Goal: Task Accomplishment & Management: Manage account settings

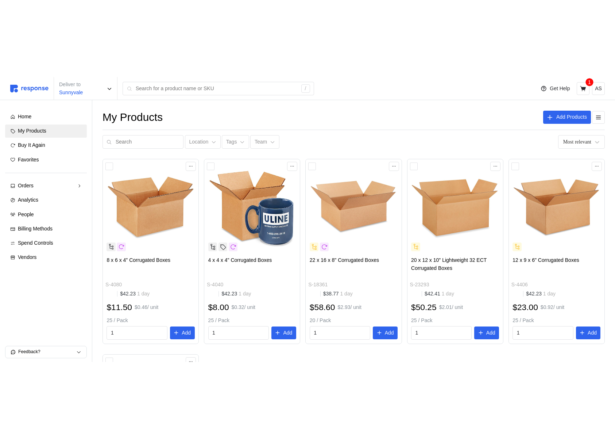
scroll to position [17, 0]
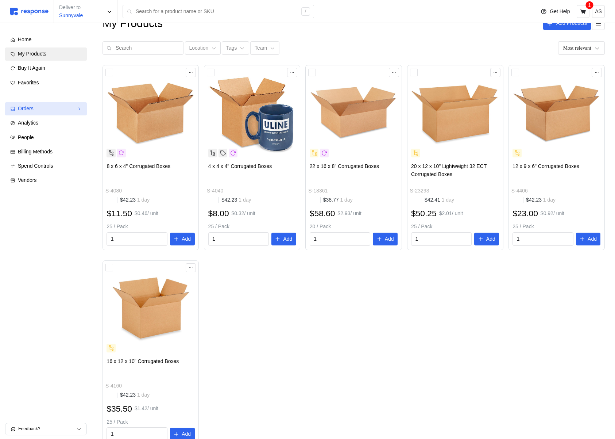
click at [60, 108] on div "Orders" at bounding box center [46, 109] width 56 height 8
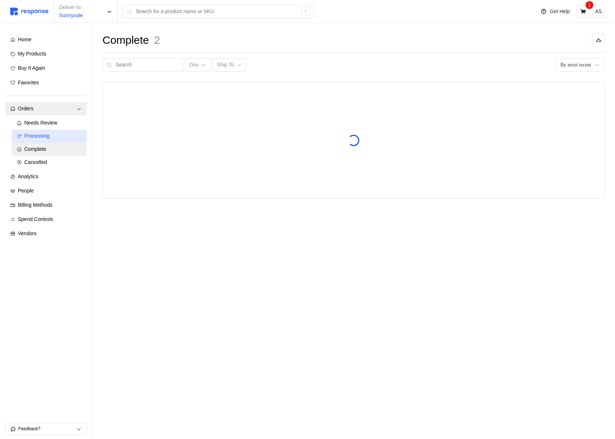
click at [58, 136] on div "Processing" at bounding box center [52, 136] width 57 height 8
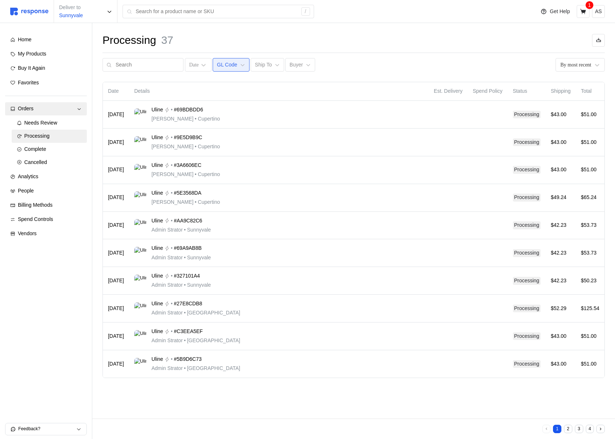
click at [232, 68] on button "GL Code" at bounding box center [231, 65] width 37 height 14
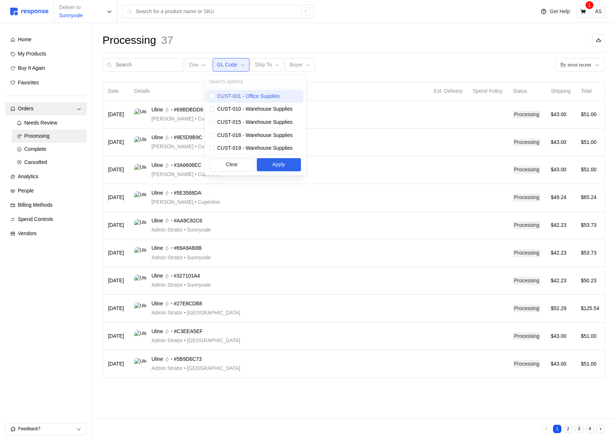
click at [229, 94] on p "CUST-001 - Office Supplies" at bounding box center [248, 96] width 63 height 8
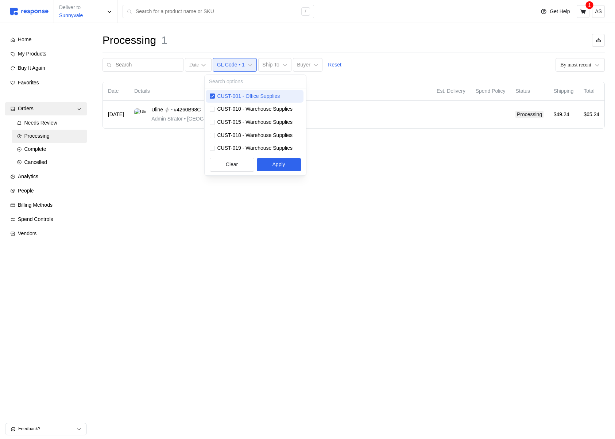
click at [229, 94] on p "CUST-001 - Office Supplies" at bounding box center [248, 96] width 63 height 8
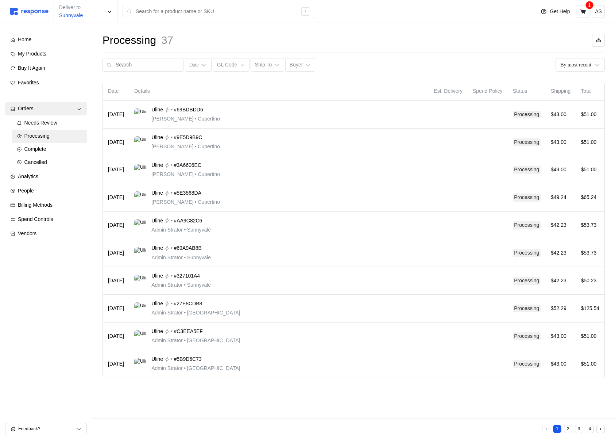
click at [382, 58] on div "Date GL Code Ship To Buyer By most recent" at bounding box center [354, 65] width 502 height 14
click at [256, 85] on th "Details" at bounding box center [279, 91] width 300 height 19
click at [200, 63] on icon at bounding box center [203, 64] width 7 height 7
click at [217, 66] on p "GL Code" at bounding box center [227, 65] width 20 height 8
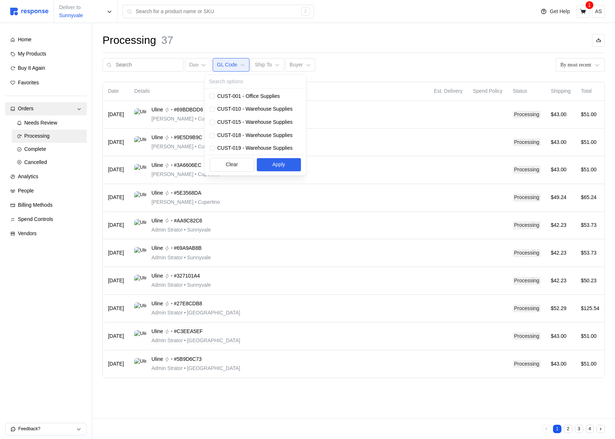
click at [265, 28] on div "Processing 37 Date GL Code Ship To Buyer By most recent Date Details Est. Deliv…" at bounding box center [353, 215] width 523 height 385
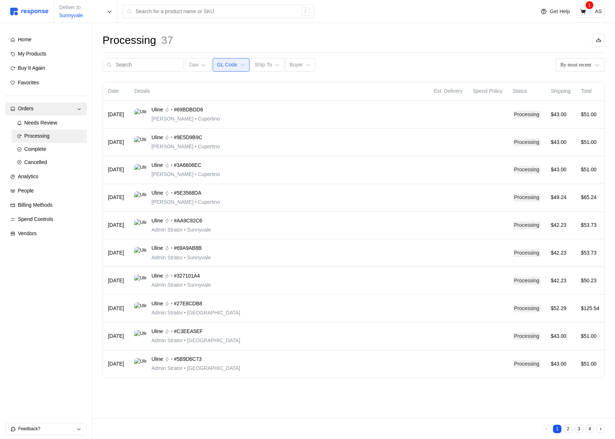
click at [235, 58] on div "Date GL Code Ship To Buyer" at bounding box center [209, 65] width 213 height 14
click at [235, 61] on button "GL Code" at bounding box center [231, 65] width 37 height 14
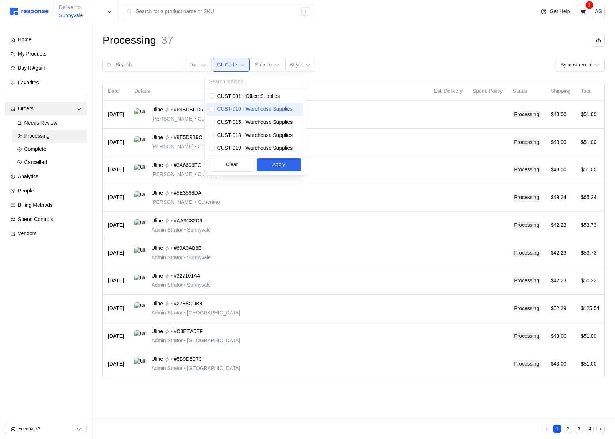
click at [233, 108] on p "CUST-010 - Warehouse Supplies" at bounding box center [254, 109] width 75 height 8
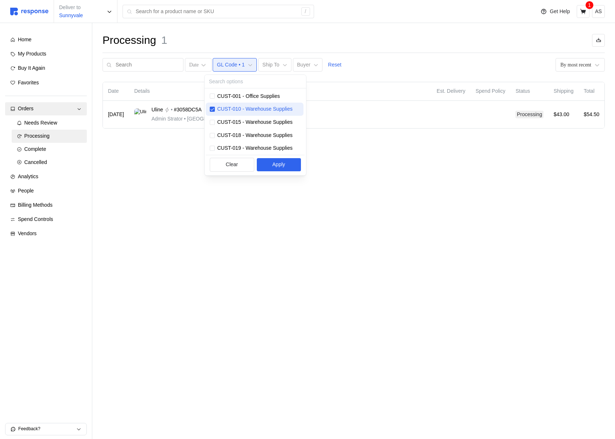
click at [232, 108] on p "CUST-010 - Warehouse Supplies" at bounding box center [254, 109] width 75 height 8
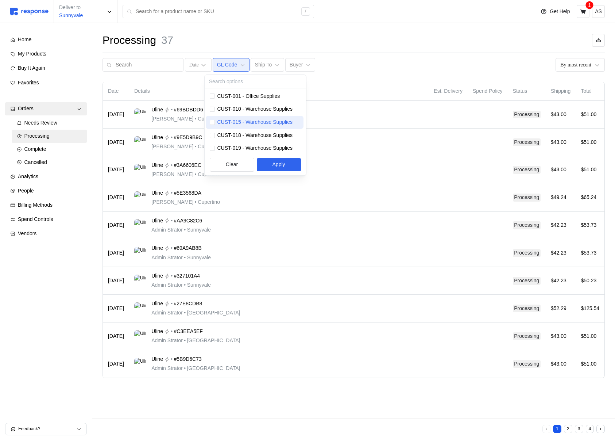
click at [286, 120] on p "CUST-015 - Warehouse Supplies" at bounding box center [254, 122] width 75 height 8
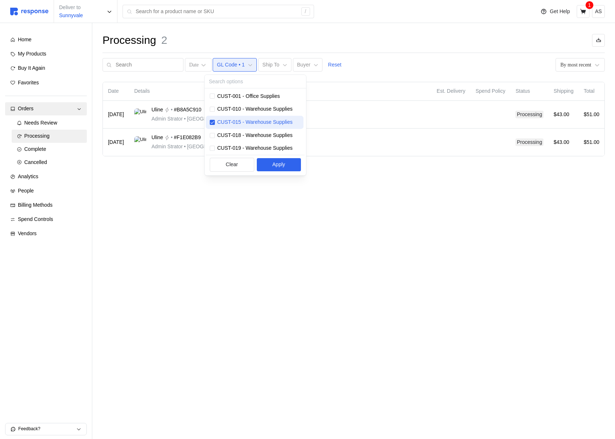
click at [285, 120] on p "CUST-015 - Warehouse Supplies" at bounding box center [254, 122] width 75 height 8
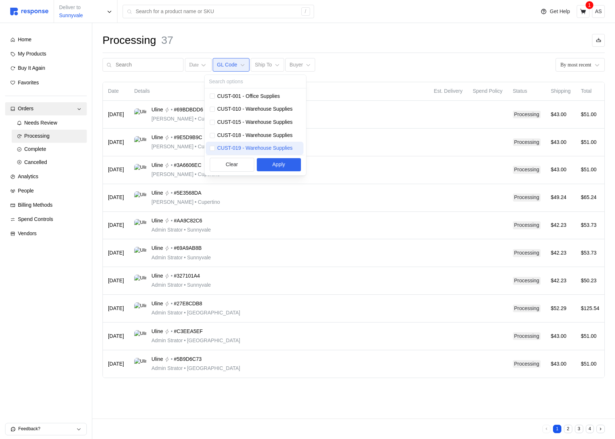
click at [273, 146] on p "CUST-019 - Warehouse Supplies" at bounding box center [254, 148] width 75 height 8
click at [273, 147] on p "CUST-019 - Warehouse Supplies" at bounding box center [254, 148] width 75 height 8
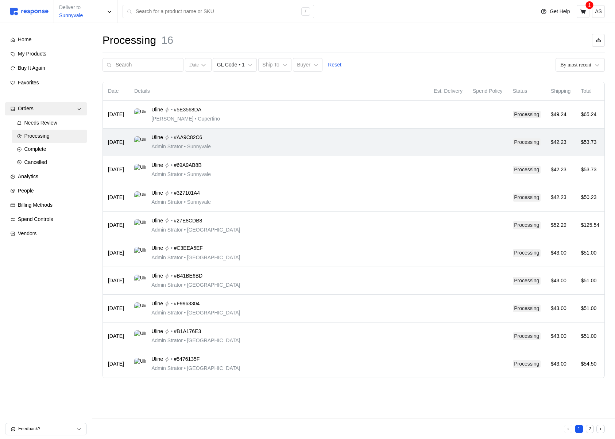
click at [371, 128] on td "Uline • #AA9C82C6 Admin Strator • Sunnyvale" at bounding box center [279, 142] width 300 height 28
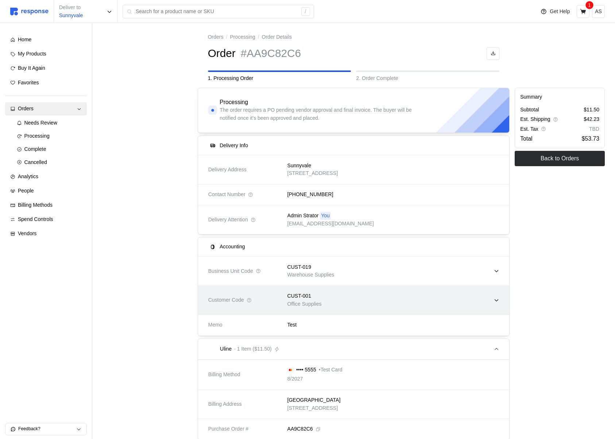
click at [333, 284] on div "CUST-001 Office Supplies" at bounding box center [390, 300] width 217 height 26
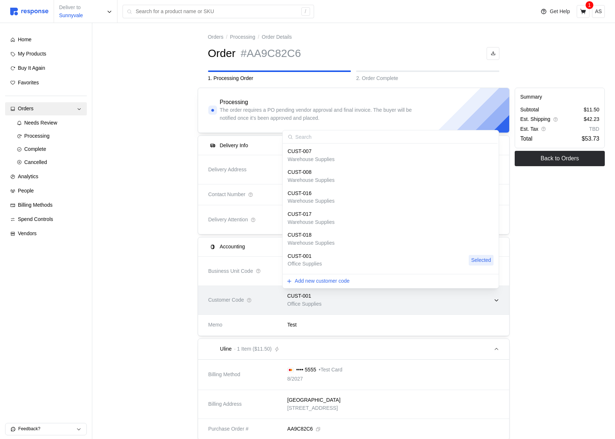
click at [334, 284] on div "CUST-001 Office Supplies" at bounding box center [390, 300] width 217 height 26
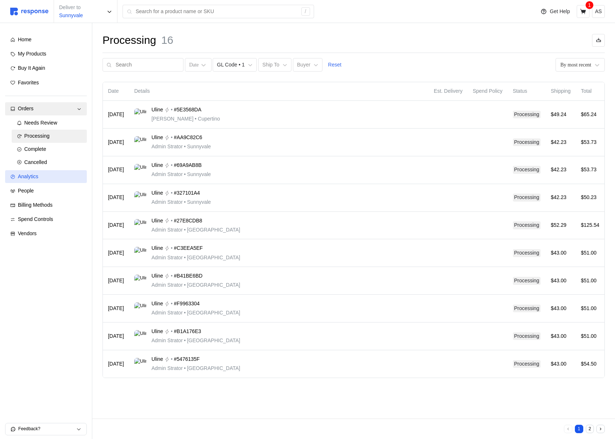
click at [45, 177] on div "Analytics" at bounding box center [50, 177] width 64 height 8
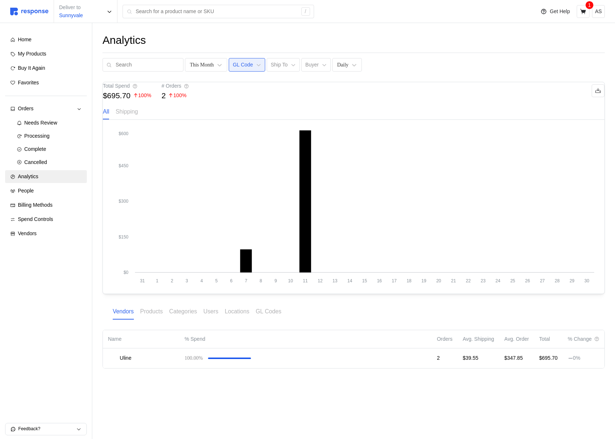
click at [242, 62] on p "GL Code" at bounding box center [243, 65] width 20 height 8
click at [422, 62] on div "This Month GL Code Ship To Buyer Daily" at bounding box center [354, 65] width 502 height 14
click at [242, 64] on p "GL Code" at bounding box center [243, 65] width 20 height 8
click at [390, 74] on div "Analytics This Month GL Code Ship To Buyer Daily Total Spend $695.70 100 % # Or…" at bounding box center [353, 211] width 523 height 376
click at [324, 29] on div "Analytics This Month GL Code Ship To Buyer Daily Total Spend $695.70 100 % # Or…" at bounding box center [353, 211] width 523 height 376
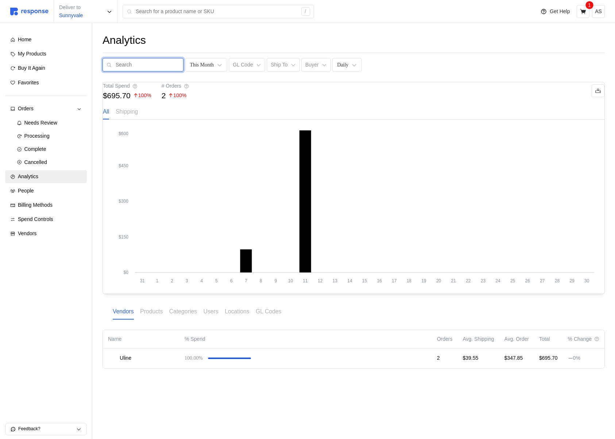
click at [146, 63] on input "text" at bounding box center [148, 64] width 64 height 13
click at [351, 61] on icon at bounding box center [354, 64] width 7 height 7
click at [345, 42] on div "Analytics" at bounding box center [354, 40] width 502 height 14
click at [236, 64] on p "GL Code" at bounding box center [243, 65] width 20 height 8
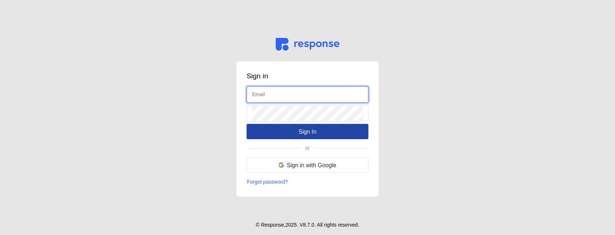
type input "[EMAIL_ADDRESS][DOMAIN_NAME]"
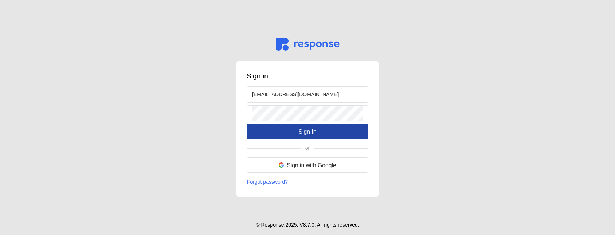
click at [320, 125] on button "Sign In" at bounding box center [308, 131] width 122 height 15
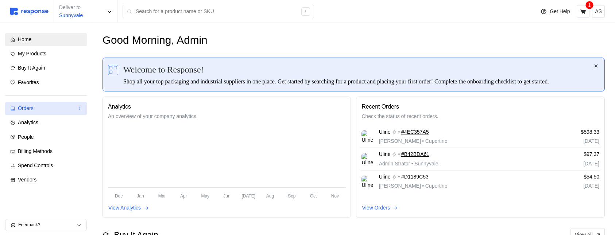
click at [28, 106] on div "Orders" at bounding box center [46, 109] width 56 height 8
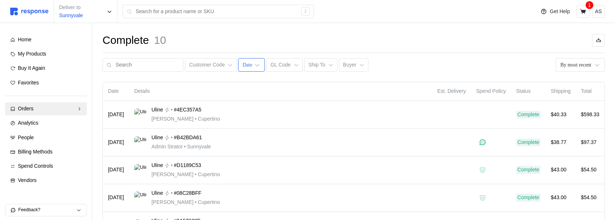
click at [243, 63] on div "Date" at bounding box center [247, 65] width 9 height 8
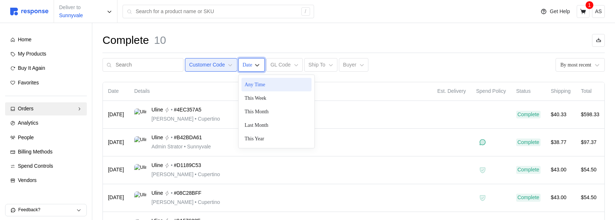
click at [205, 66] on p "Customer Code" at bounding box center [207, 65] width 36 height 8
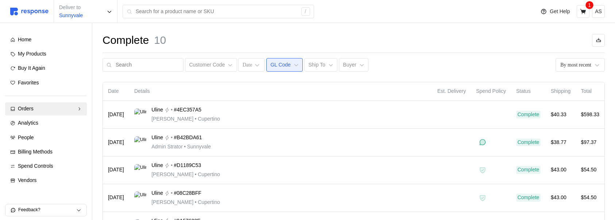
click at [279, 65] on p "GL Code" at bounding box center [280, 65] width 20 height 8
click at [435, 65] on div "Customer Code Date GL Code Ship To Buyer By most recent" at bounding box center [354, 65] width 502 height 14
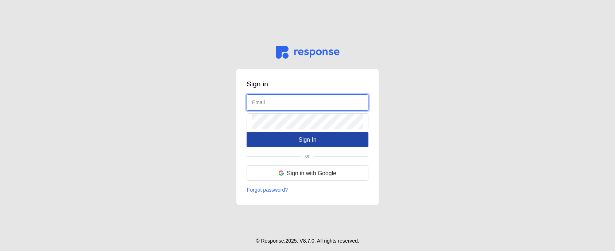
type input "[EMAIL_ADDRESS][DOMAIN_NAME]"
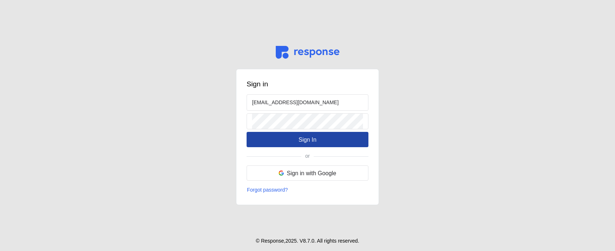
click at [295, 143] on button "Sign In" at bounding box center [308, 139] width 122 height 15
click at [308, 142] on p "Sign In" at bounding box center [307, 139] width 18 height 9
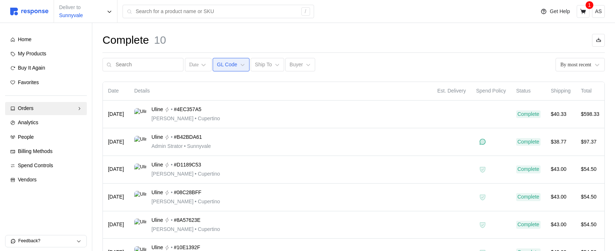
click at [222, 66] on p "GL Code" at bounding box center [227, 65] width 20 height 8
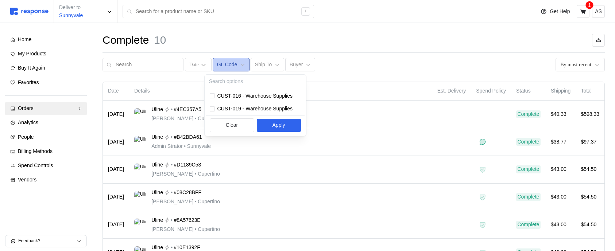
click at [222, 66] on p "GL Code" at bounding box center [227, 65] width 20 height 8
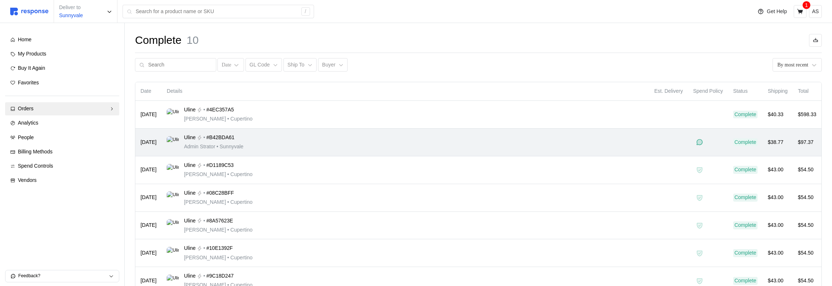
click at [334, 145] on div "Uline • #B42BDA61 Admin Strator • [GEOGRAPHIC_DATA]" at bounding box center [405, 142] width 477 height 17
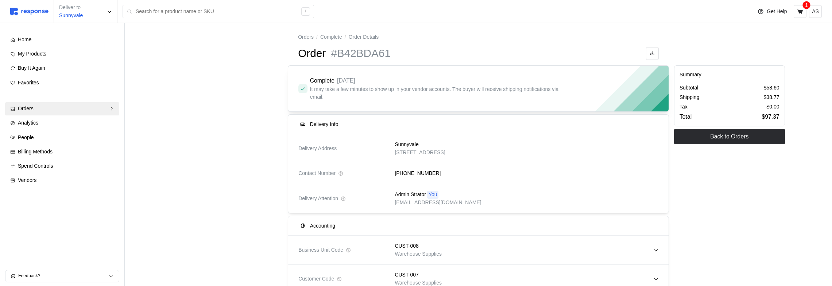
scroll to position [99, 0]
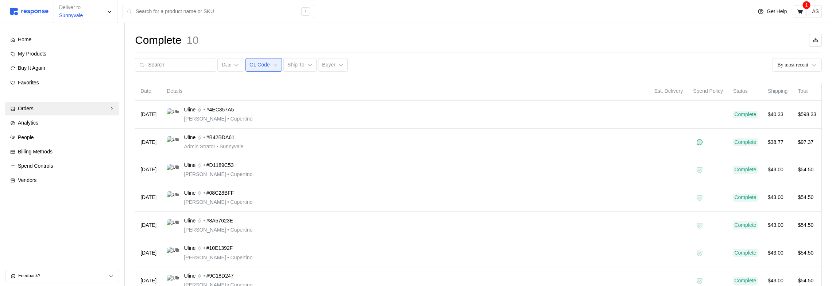
click at [260, 67] on p "GL Code" at bounding box center [260, 65] width 20 height 8
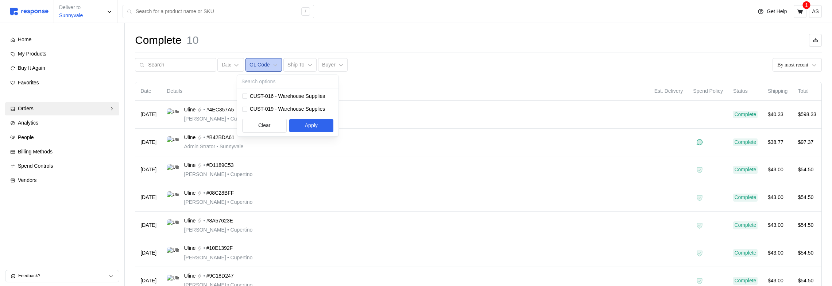
click at [260, 67] on p "GL Code" at bounding box center [260, 65] width 20 height 8
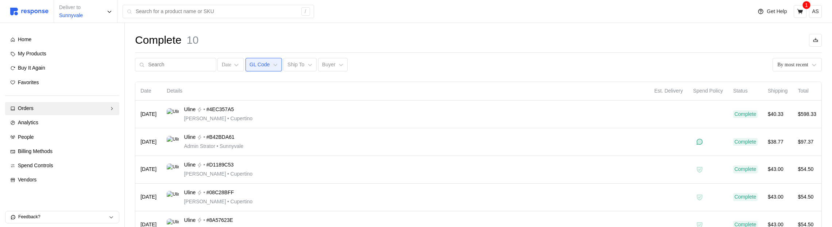
click at [253, 61] on p "GL Code" at bounding box center [260, 65] width 20 height 8
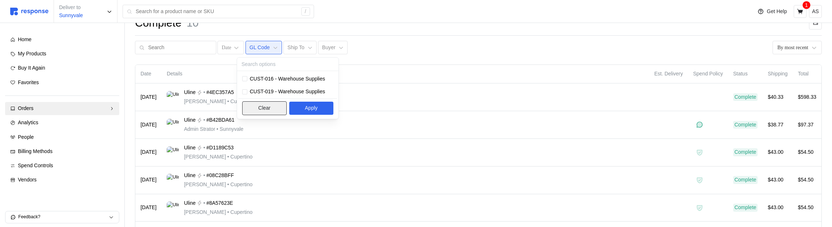
scroll to position [26, 0]
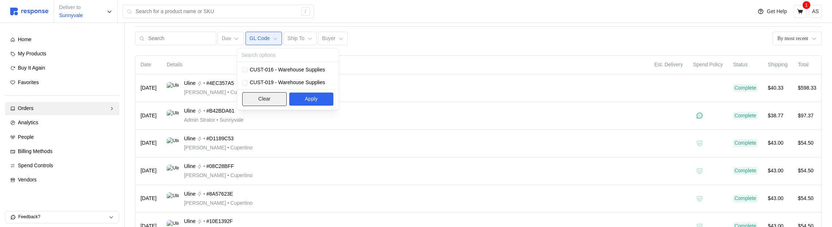
click at [274, 93] on button "Clear" at bounding box center [264, 99] width 45 height 14
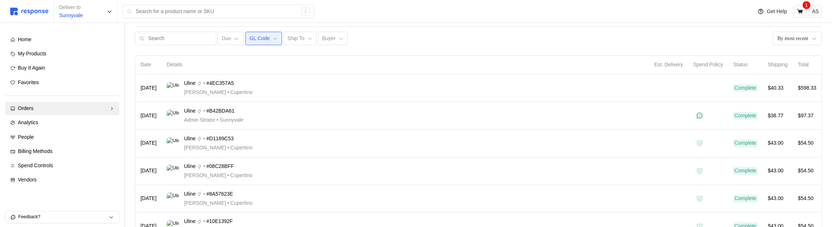
click at [256, 43] on button "GL Code" at bounding box center [264, 39] width 37 height 14
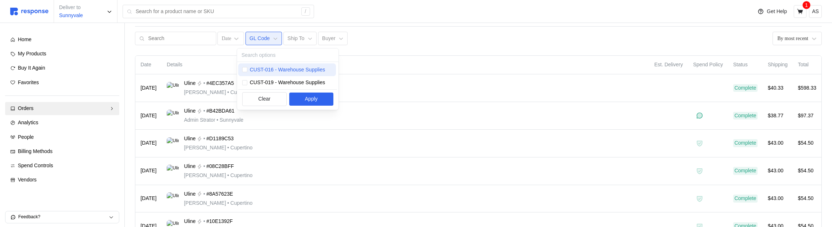
click at [261, 73] on p "CUST-016 - Warehouse Supplies" at bounding box center [287, 70] width 75 height 8
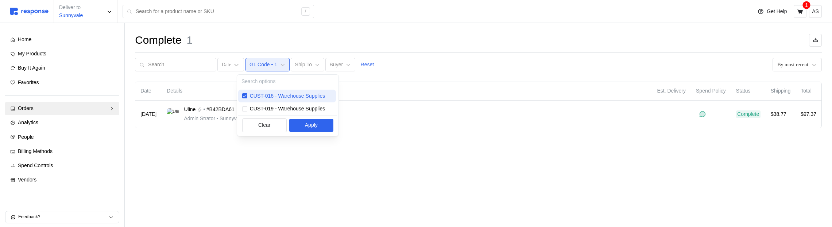
click at [262, 95] on p "CUST-016 - Warehouse Supplies" at bounding box center [287, 96] width 75 height 8
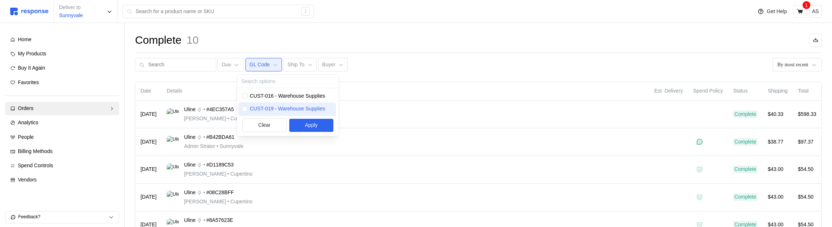
click at [266, 110] on p "CUST-019 - Warehouse Supplies" at bounding box center [287, 109] width 75 height 8
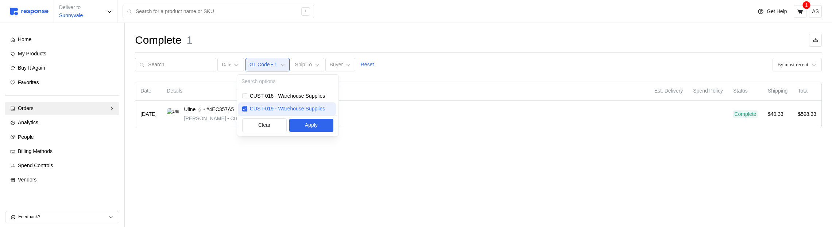
click at [266, 110] on p "CUST-019 - Warehouse Supplies" at bounding box center [287, 109] width 75 height 8
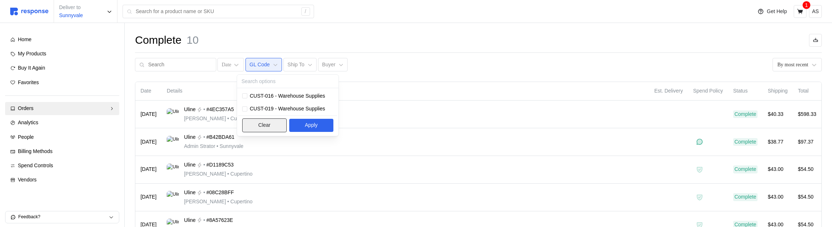
click at [270, 129] on p "Clear" at bounding box center [264, 125] width 12 height 8
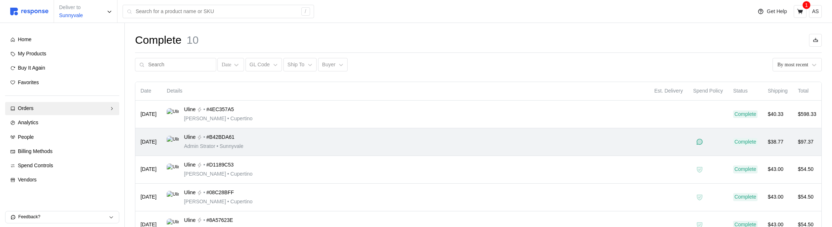
click at [270, 131] on td "Uline • #B42BDA61 Admin Strator • Sunnyvale" at bounding box center [405, 142] width 487 height 28
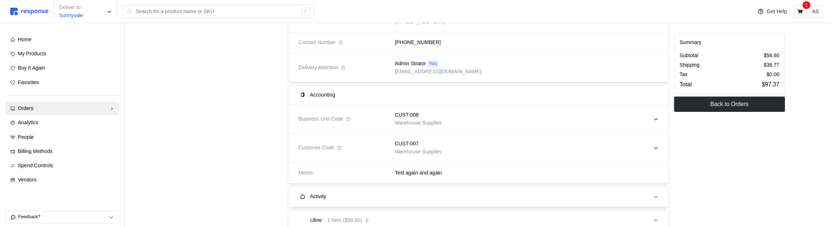
scroll to position [131, 0]
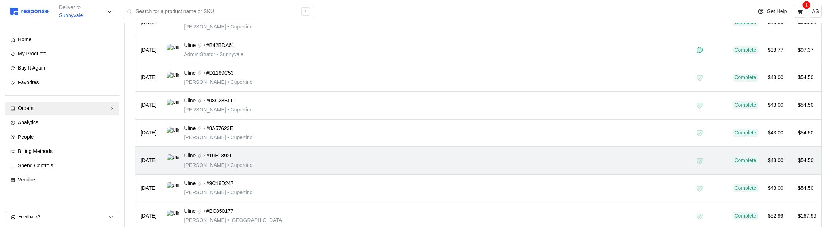
scroll to position [99, 0]
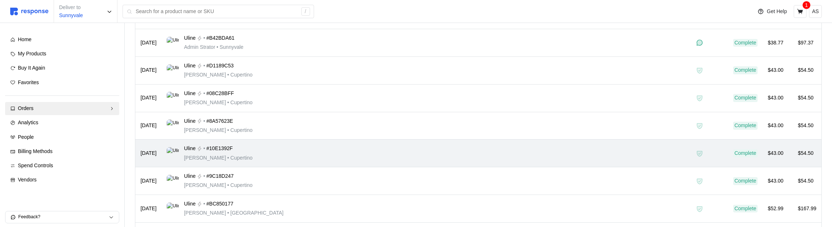
click at [299, 159] on div "Uline • #10E1392F Michael Jordan • Cupertino" at bounding box center [405, 153] width 477 height 17
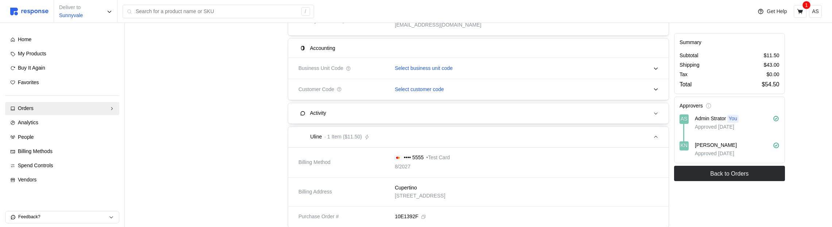
scroll to position [162, 0]
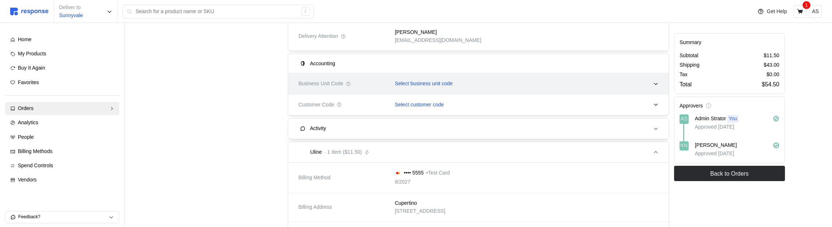
click at [410, 81] on p "Select business unit code" at bounding box center [424, 84] width 58 height 8
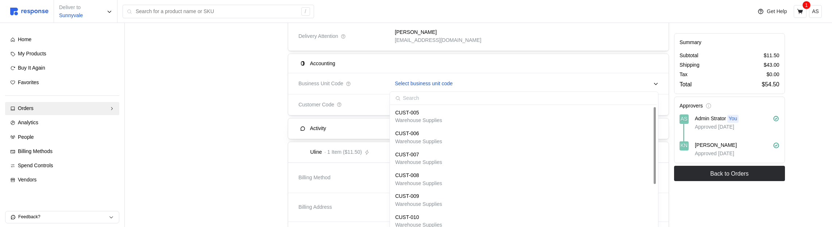
click at [416, 117] on p "Warehouse Supplies" at bounding box center [418, 121] width 47 height 8
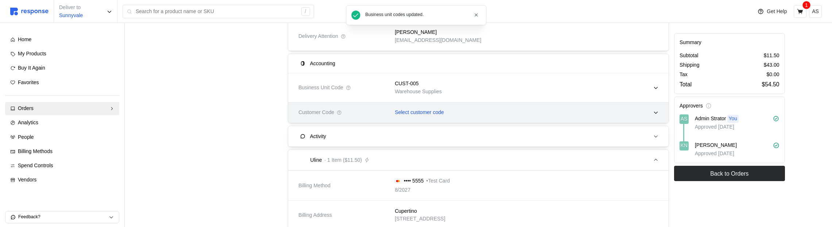
click at [431, 104] on div "Select customer code" at bounding box center [524, 113] width 269 height 18
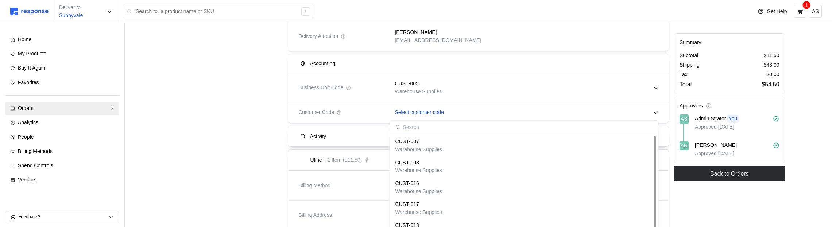
click at [437, 161] on div "CUST-008" at bounding box center [418, 163] width 47 height 8
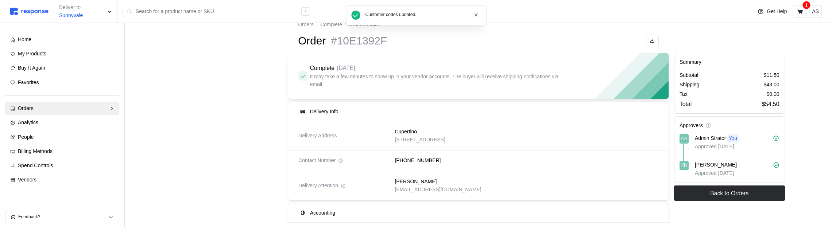
scroll to position [0, 0]
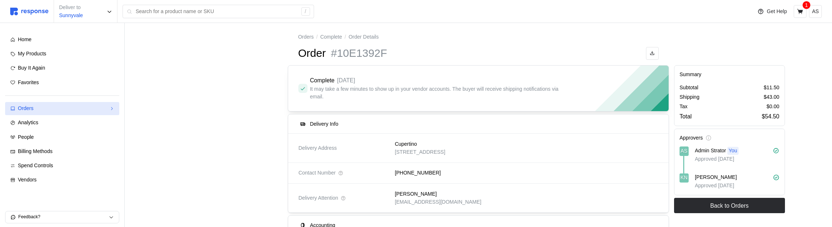
click at [92, 109] on div "Orders" at bounding box center [62, 109] width 89 height 8
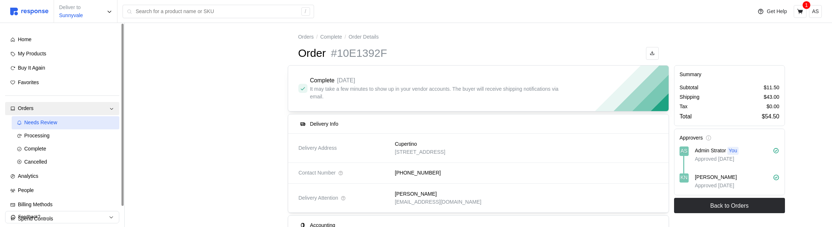
click at [83, 126] on div "Needs Review" at bounding box center [69, 123] width 90 height 8
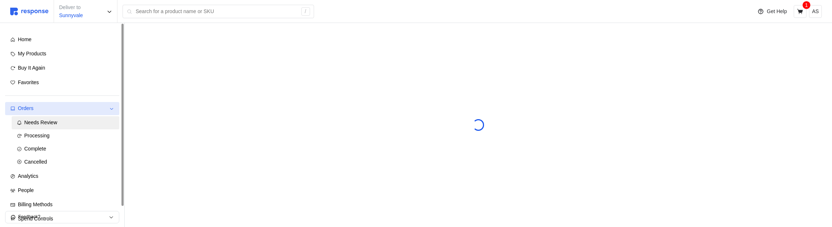
click at [86, 107] on div "Orders" at bounding box center [62, 109] width 89 height 8
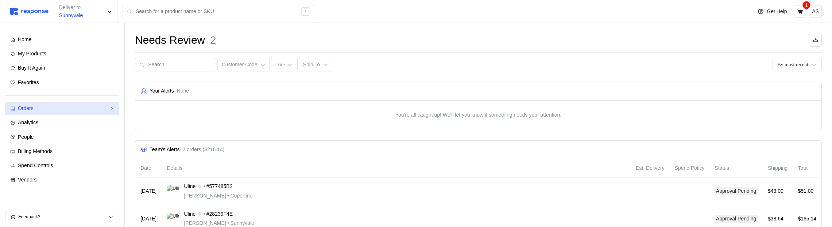
click at [86, 111] on div "Orders" at bounding box center [62, 109] width 89 height 8
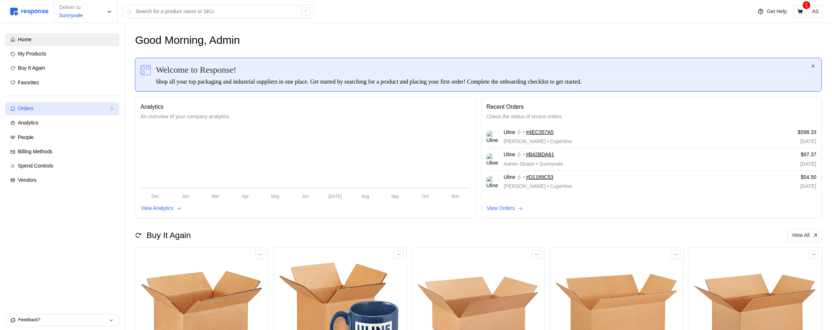
click at [66, 108] on div "Orders" at bounding box center [62, 109] width 89 height 8
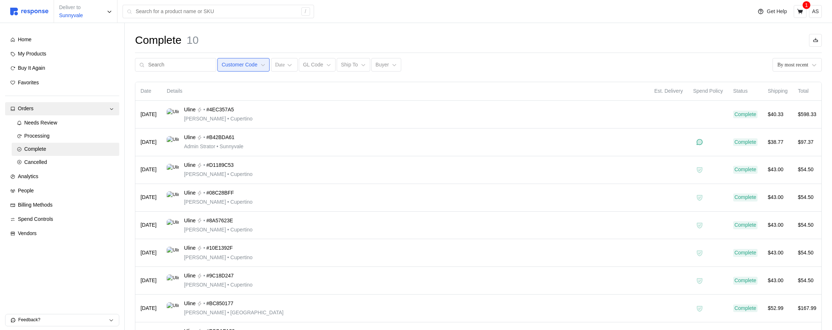
click at [247, 65] on p "Customer Code" at bounding box center [240, 65] width 36 height 8
click at [594, 48] on div "Complete 10 Customer Code Date GL Code Ship To Buyer By most recent" at bounding box center [478, 52] width 687 height 38
